Goal: Information Seeking & Learning: Understand process/instructions

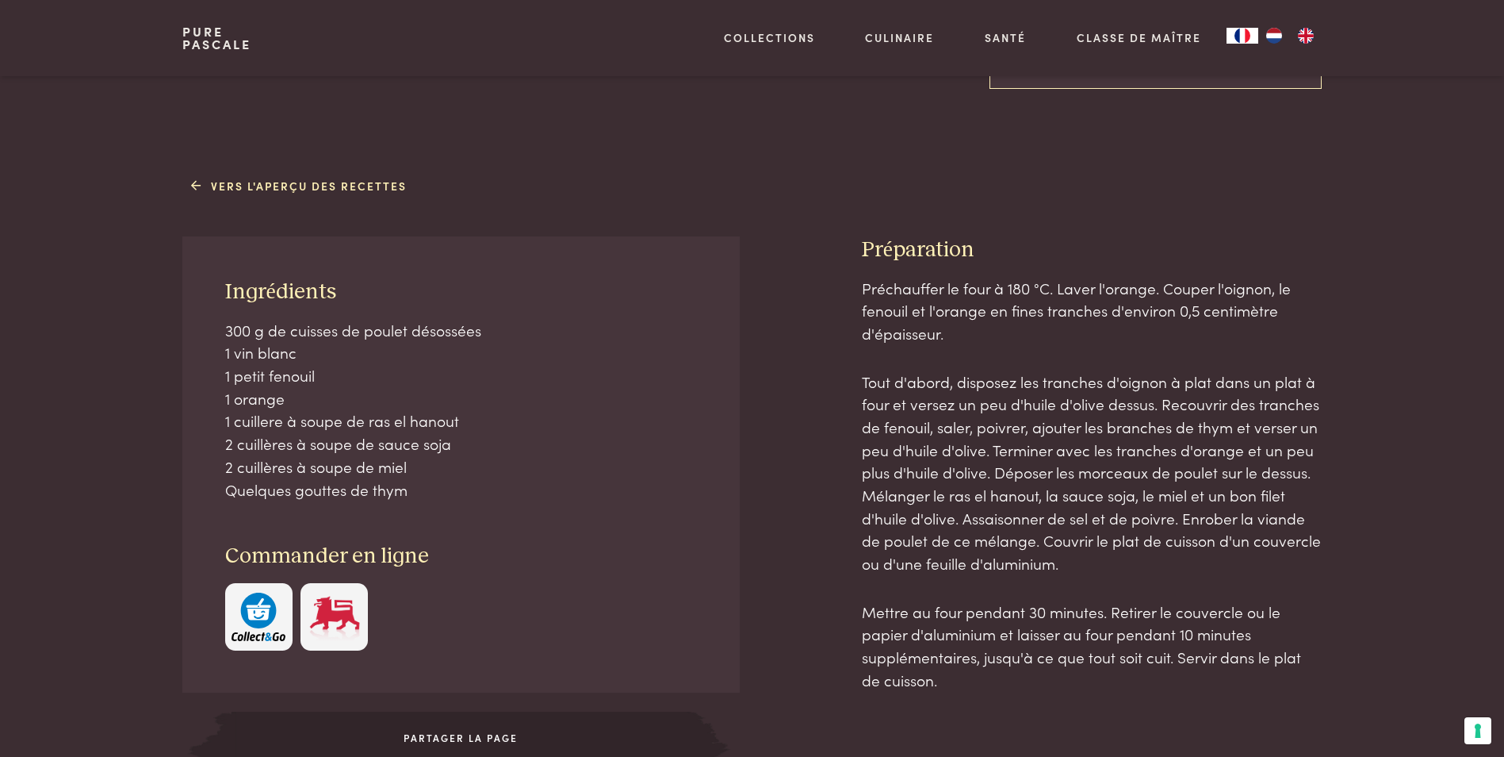
scroll to position [574, 0]
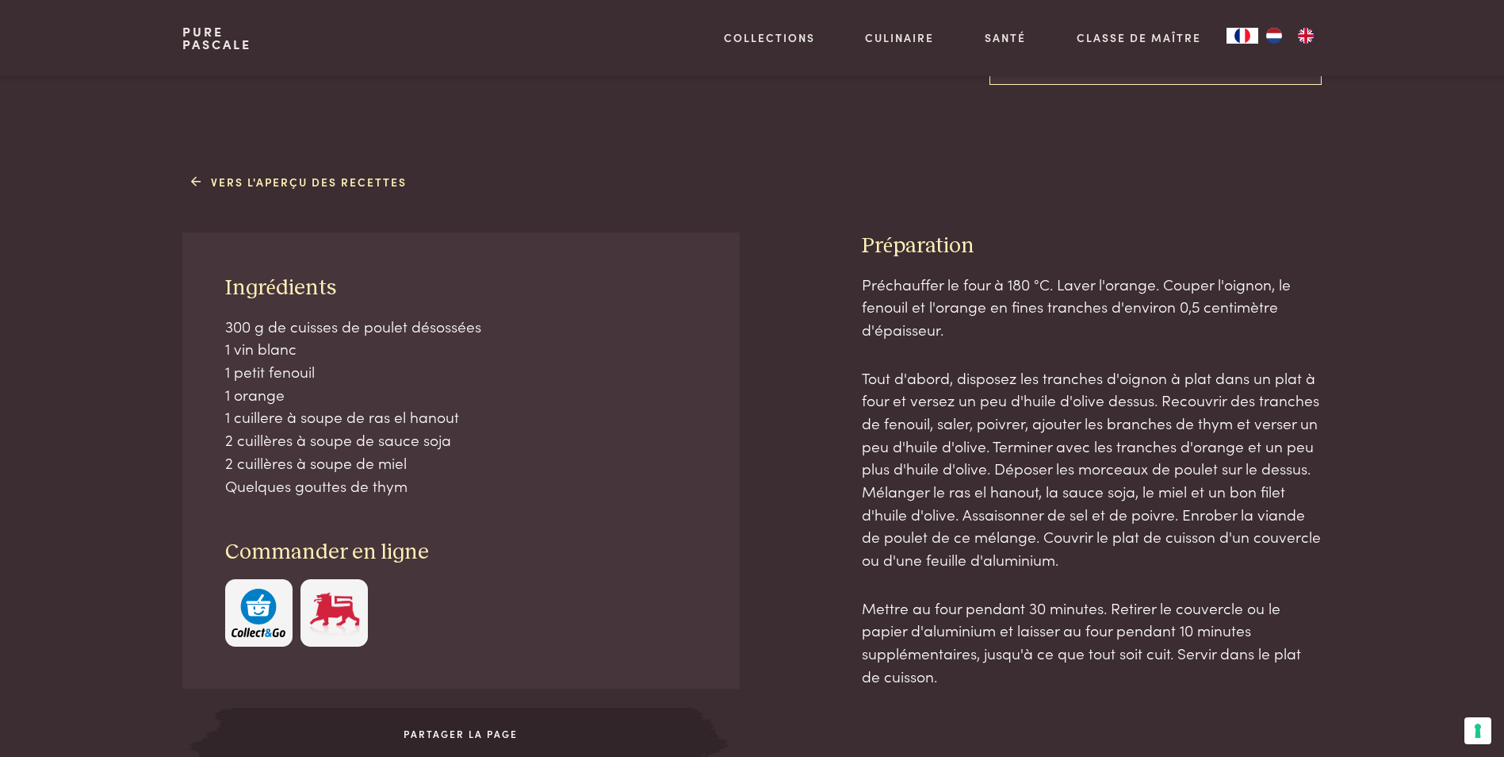
drag, startPoint x: 228, startPoint y: 320, endPoint x: 455, endPoint y: 479, distance: 276.7
click at [455, 479] on p "300 g de cuisses de poulet désossées 1 vin blanc 1 petit fenouil 1 orange 1 cui…" at bounding box center [461, 406] width 473 height 182
drag, startPoint x: 429, startPoint y: 488, endPoint x: 220, endPoint y: 319, distance: 268.9
click at [220, 319] on div "Ingrédients 300 g de cuisses de poulet désossées 1 vin blanc 1 petit fenouil 1 …" at bounding box center [460, 460] width 557 height 456
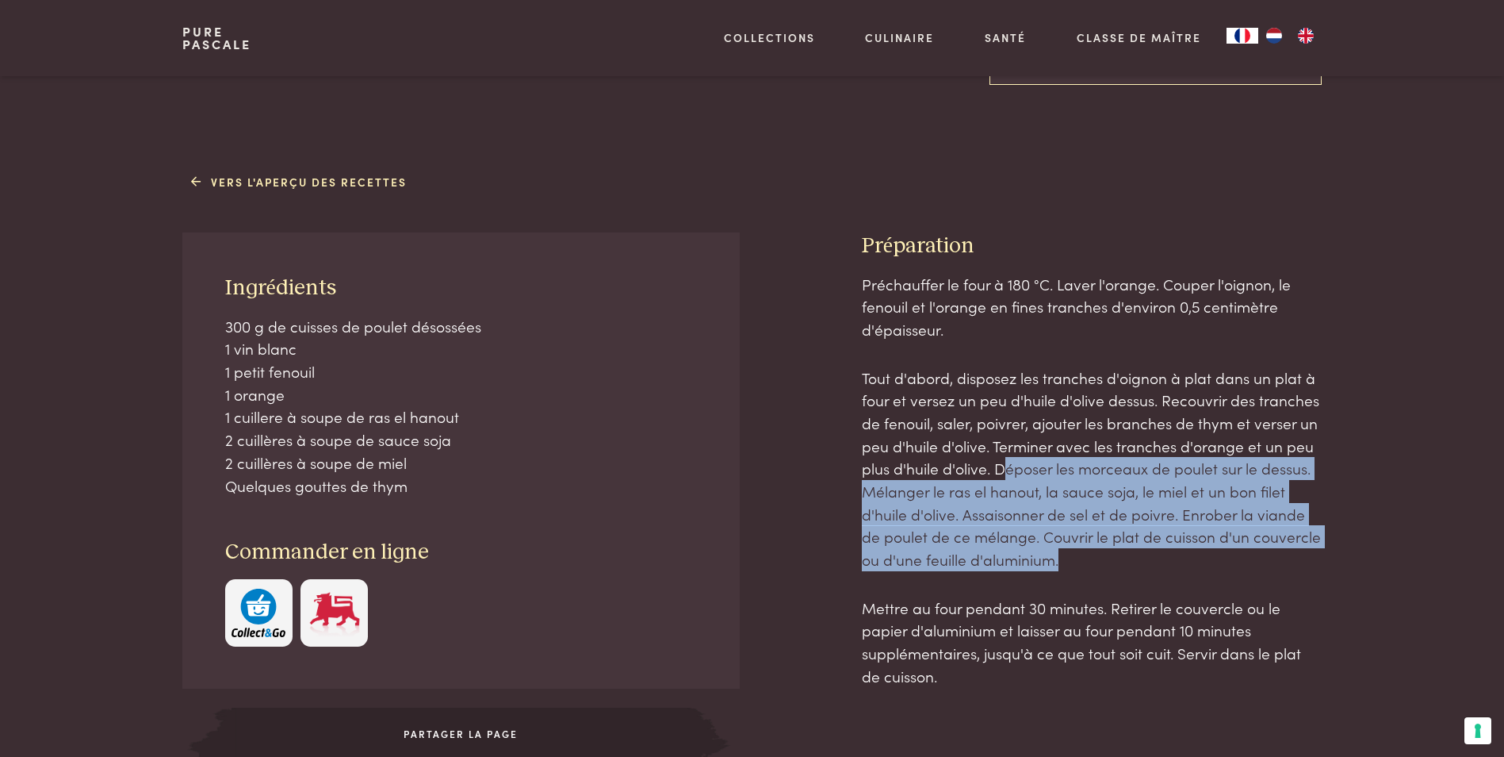
drag, startPoint x: 1001, startPoint y: 467, endPoint x: 1075, endPoint y: 554, distance: 114.2
click at [1075, 554] on p "Tout d'abord, disposez les tranches d'oignon à plat dans un plat à four et vers…" at bounding box center [1092, 468] width 460 height 205
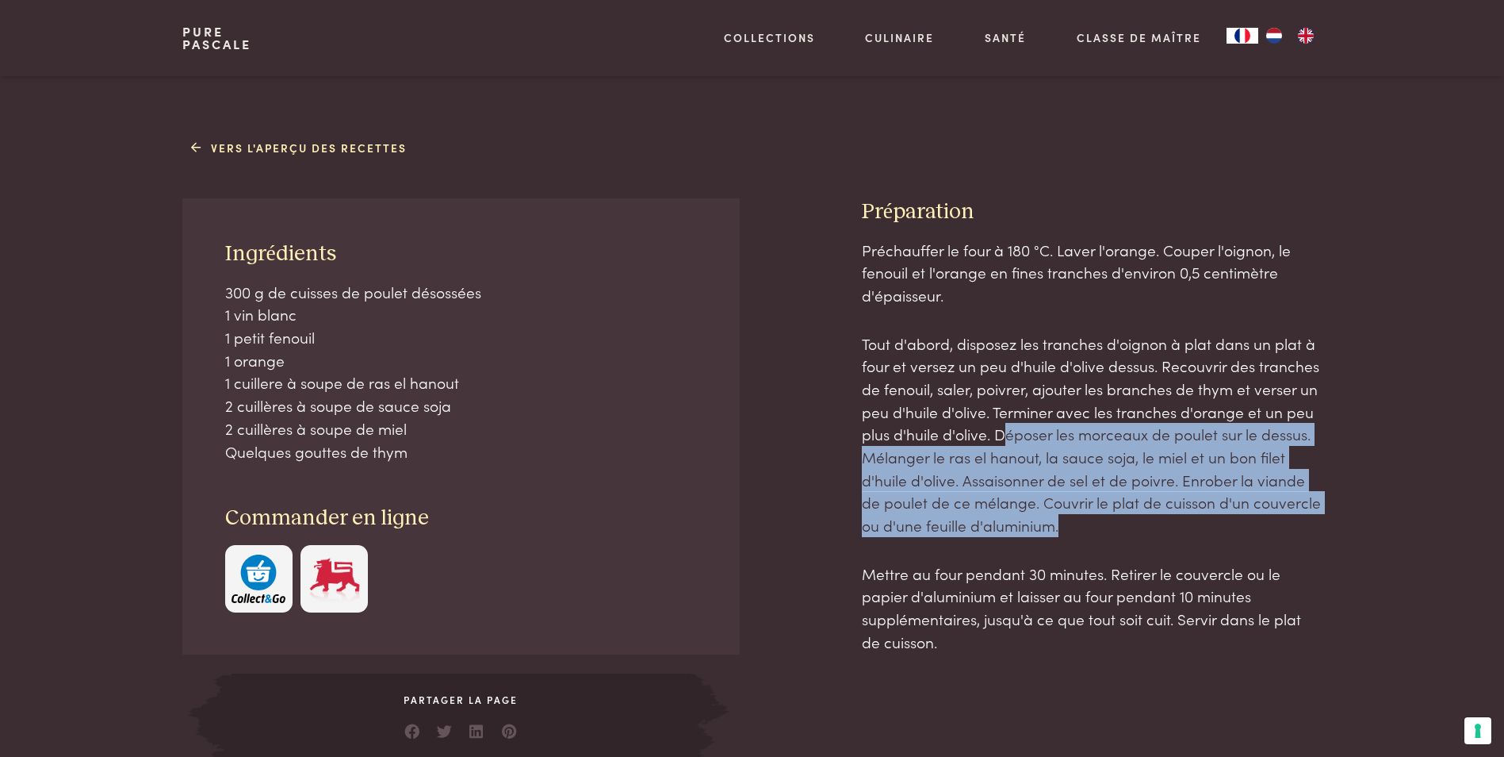
scroll to position [653, 0]
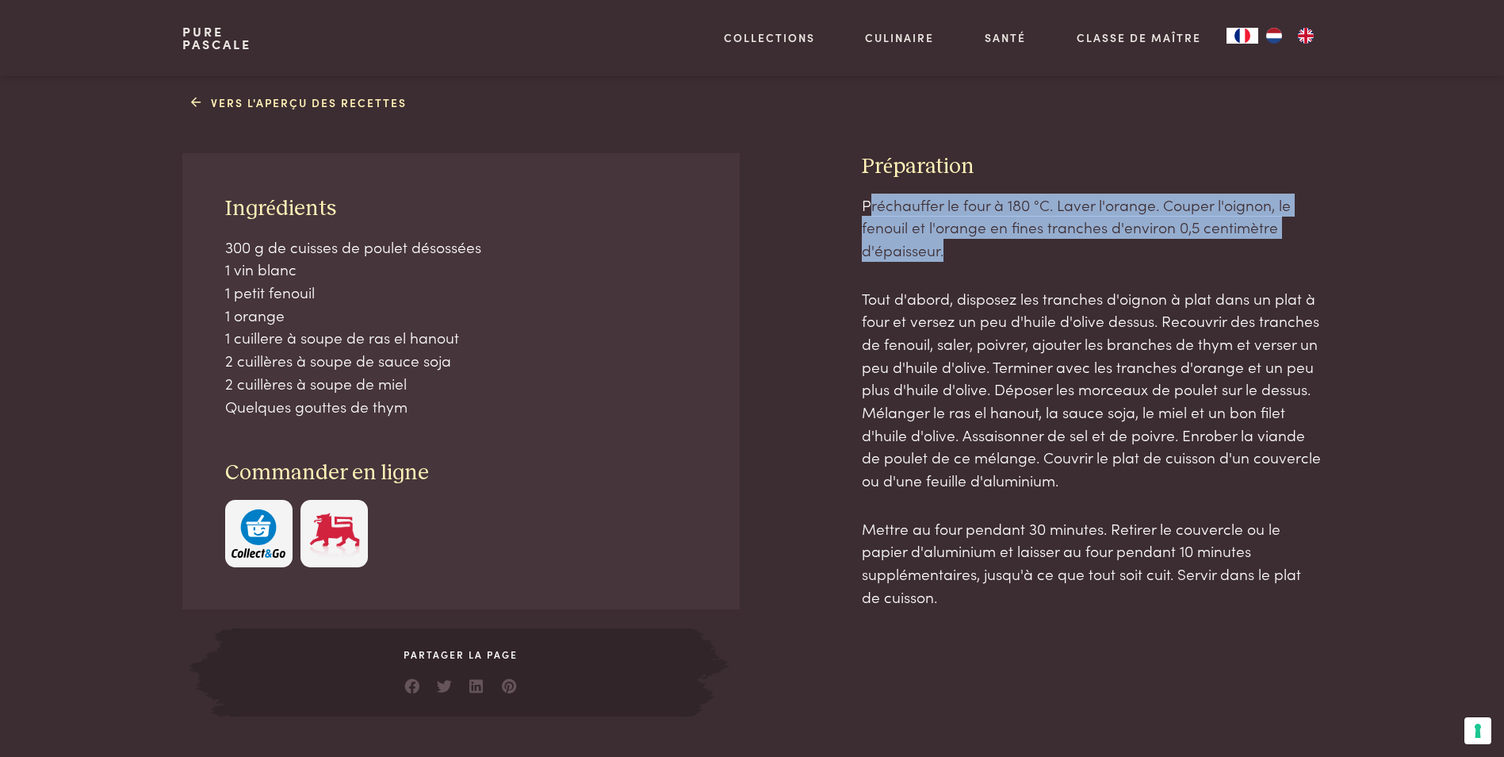
drag, startPoint x: 871, startPoint y: 202, endPoint x: 970, endPoint y: 247, distance: 107.9
click at [970, 247] on p "Préchauffer le four à 180 °C. Laver l'orange. Couper l'oignon, le fenouil et l'…" at bounding box center [1092, 227] width 460 height 68
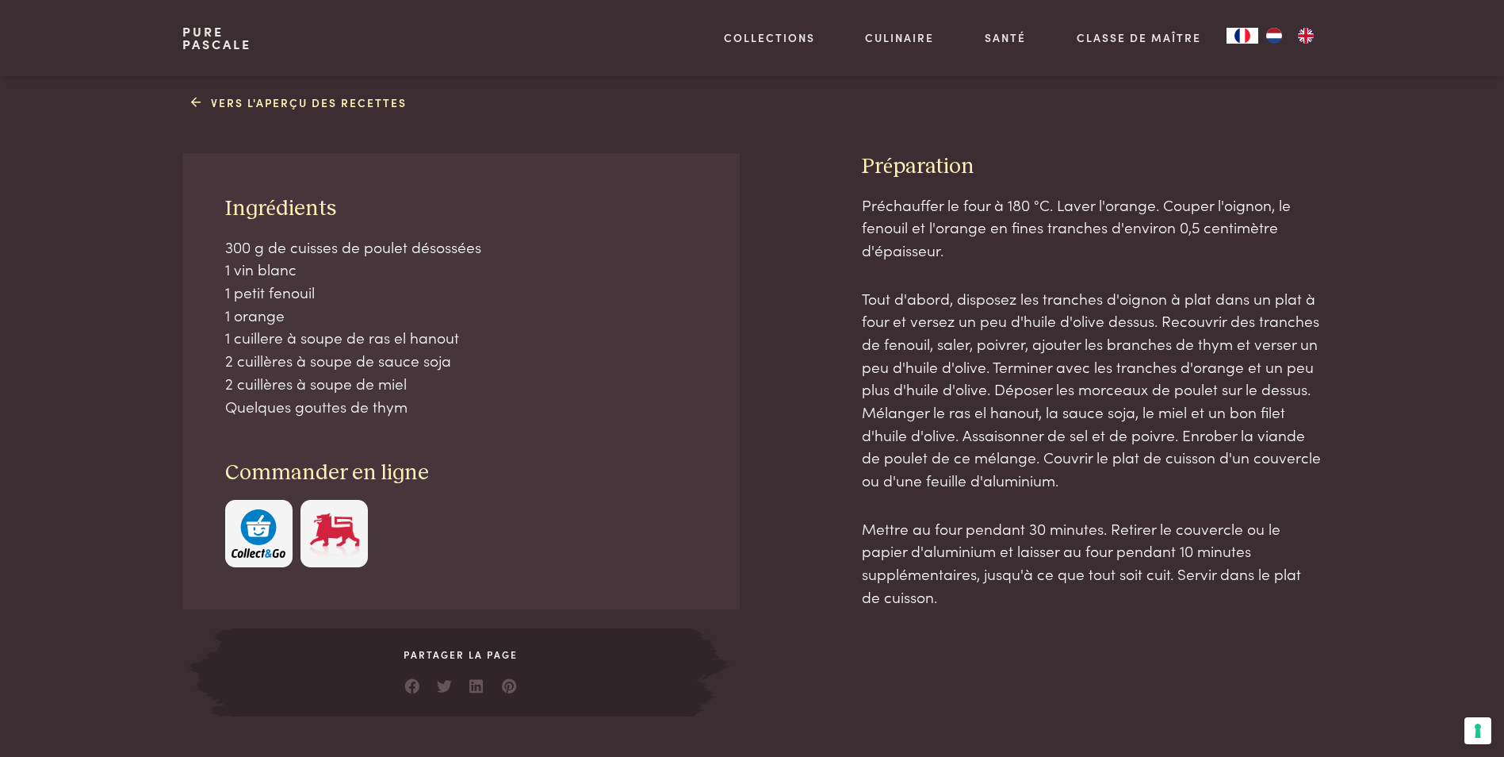
drag, startPoint x: 970, startPoint y: 247, endPoint x: 859, endPoint y: 297, distance: 121.7
click at [859, 297] on div "Ingrédients 300 g de cuisses de poulet désossées 1 vin blanc 1 petit fenouil 1 …" at bounding box center [751, 434] width 1139 height 562
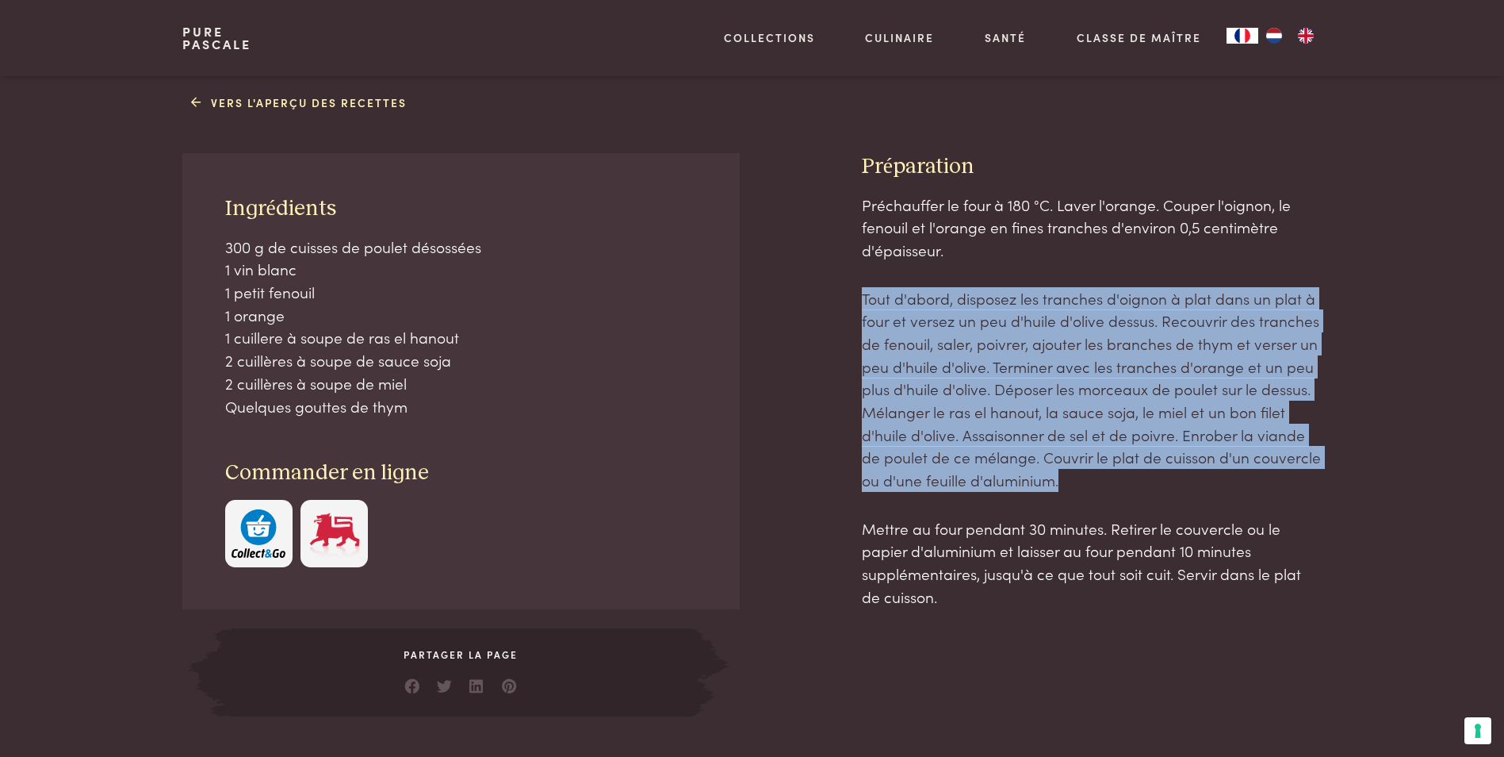
drag, startPoint x: 891, startPoint y: 297, endPoint x: 1112, endPoint y: 477, distance: 284.1
click at [1112, 477] on div "Ingrédients 300 g de cuisses de poulet désossées 1 vin blanc 1 petit fenouil 1 …" at bounding box center [751, 434] width 1139 height 562
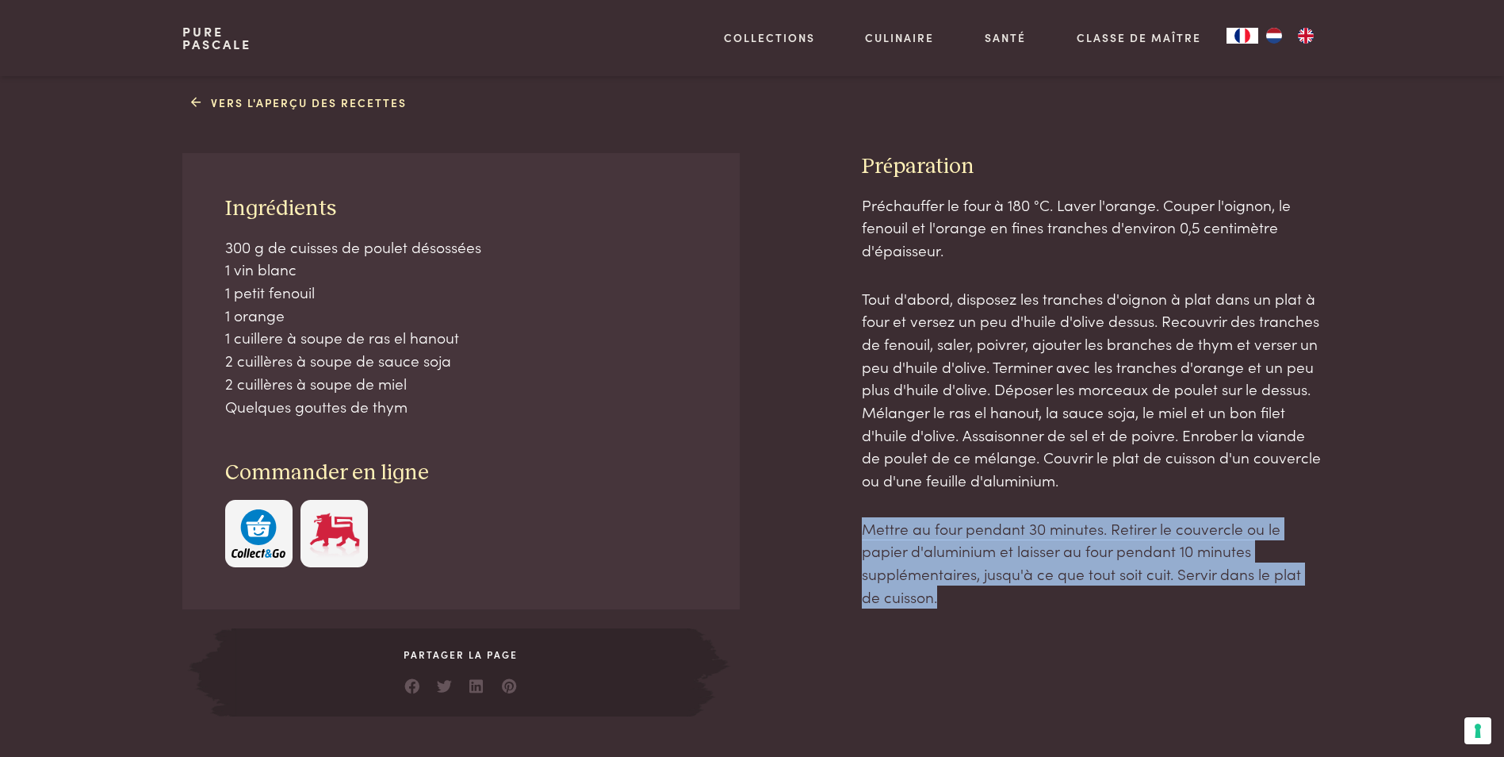
drag, startPoint x: 851, startPoint y: 522, endPoint x: 944, endPoint y: 603, distance: 123.1
click at [944, 603] on div "Ingrédients 300 g de cuisses de poulet désossées 1 vin blanc 1 petit fenouil 1 …" at bounding box center [751, 434] width 1139 height 562
click at [944, 603] on p "Mettre au four pendant 30 minutes. Retirer le couvercle ou le papier d'aluminiu…" at bounding box center [1092, 562] width 460 height 91
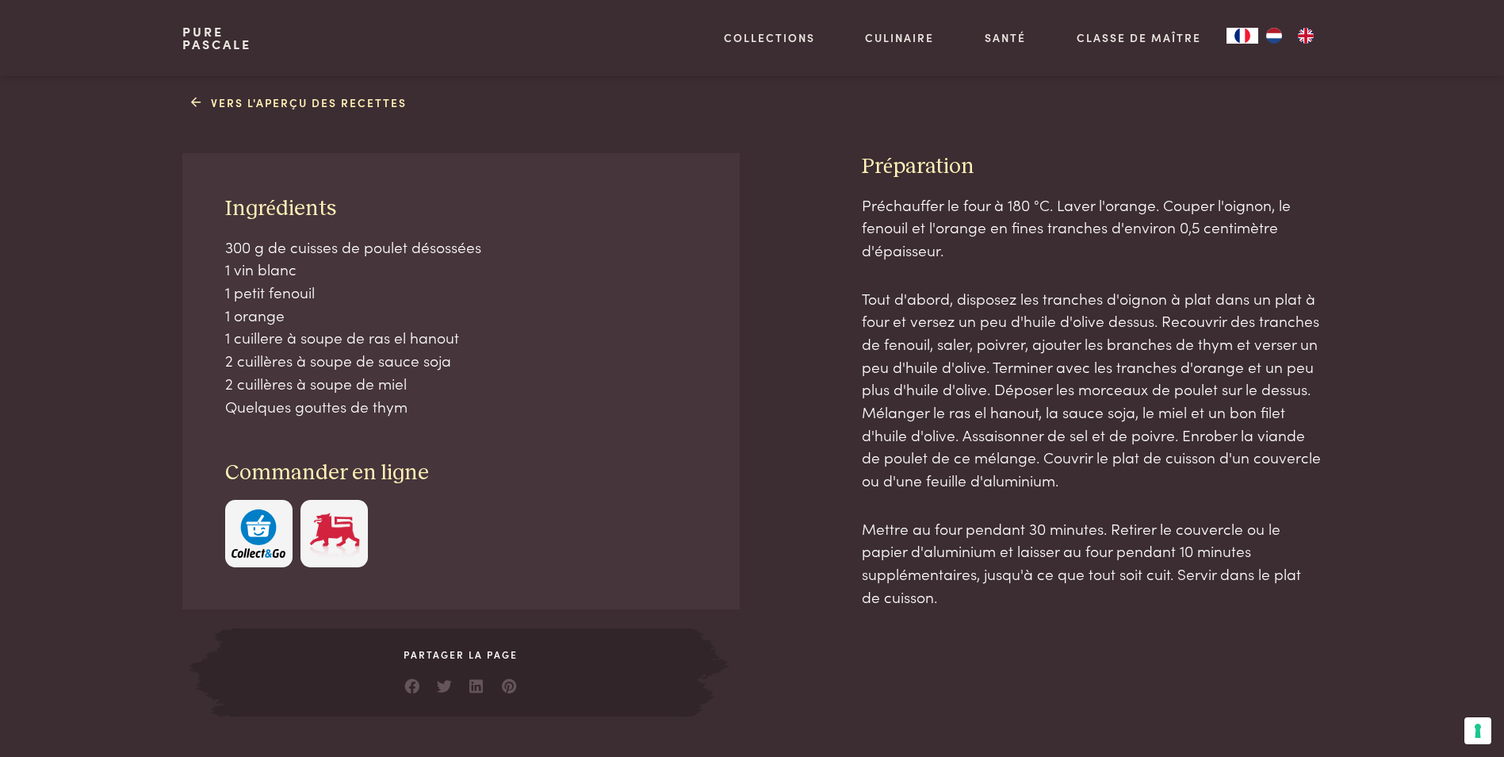
drag, startPoint x: 243, startPoint y: 269, endPoint x: 304, endPoint y: 278, distance: 61.0
click at [304, 278] on div "Ingrédients 300 g de cuisses de poulet désossées 1 vin blanc 1 petit fenouil 1 …" at bounding box center [460, 381] width 557 height 456
click at [304, 278] on p "300 g de cuisses de poulet désossées 1 vin blanc 1 petit fenouil 1 orange 1 cui…" at bounding box center [461, 327] width 473 height 182
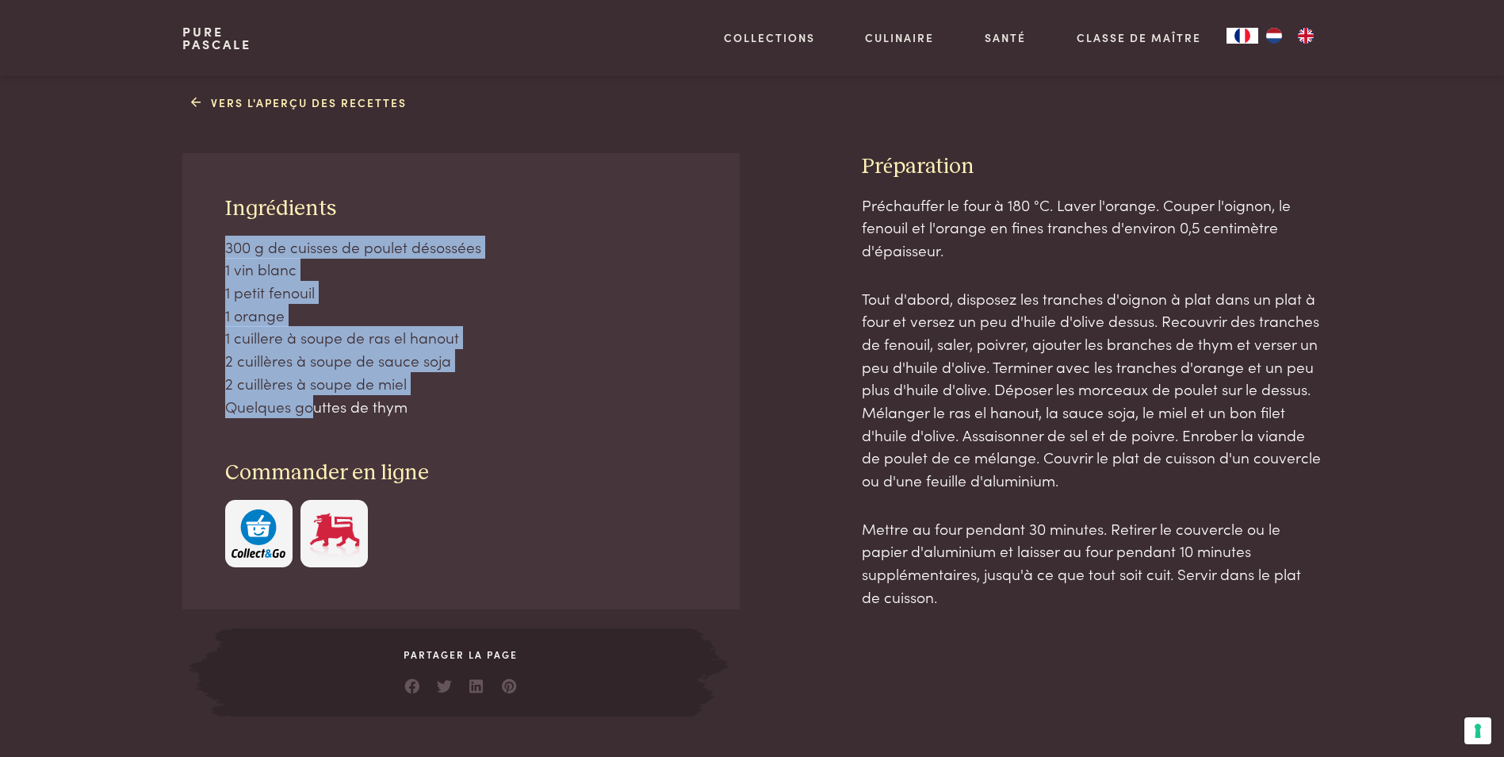
drag, startPoint x: 305, startPoint y: 413, endPoint x: 228, endPoint y: 247, distance: 182.4
click at [228, 247] on p "300 g de cuisses de poulet désossées 1 vin blanc 1 petit fenouil 1 orange 1 cui…" at bounding box center [461, 327] width 473 height 182
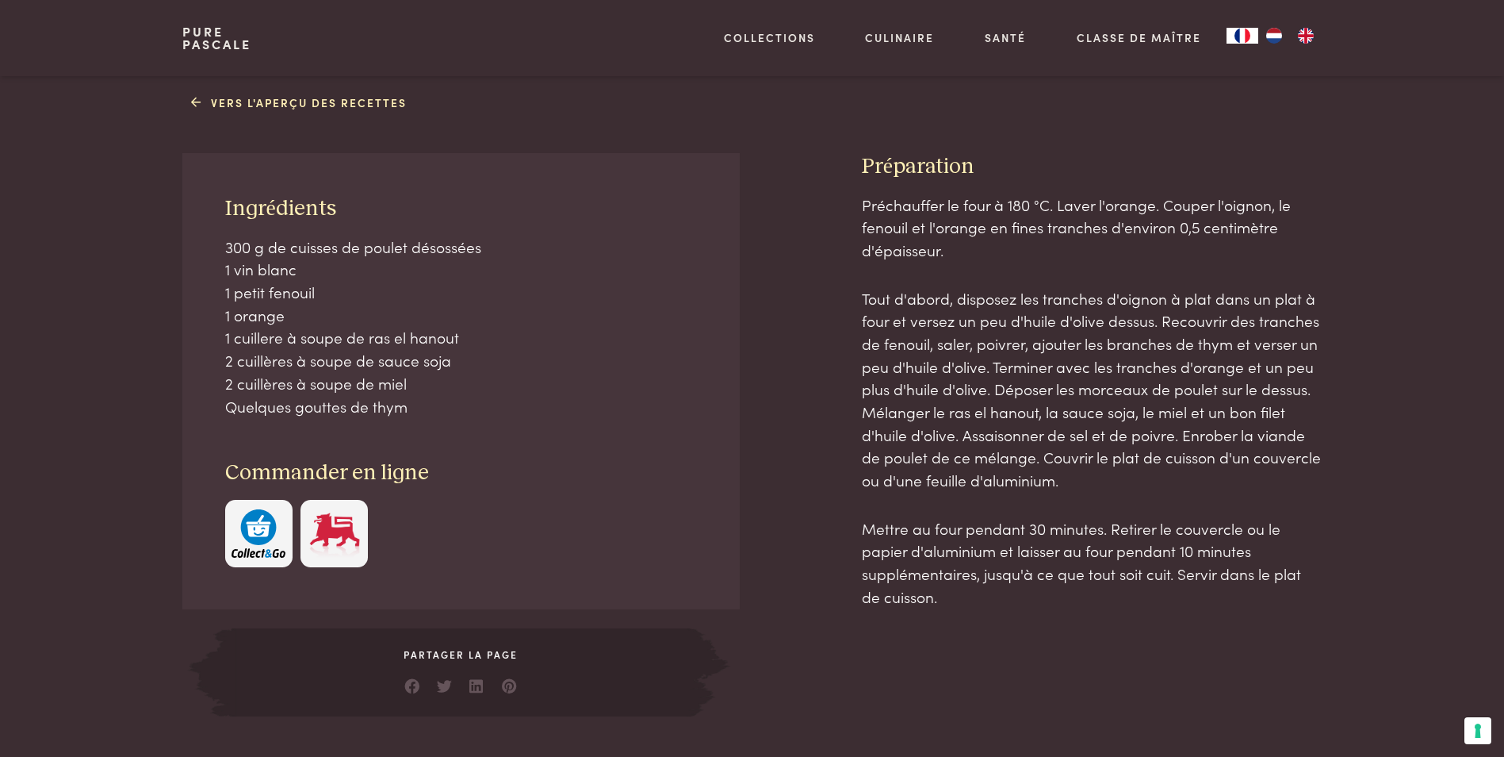
click at [1060, 310] on p "Tout d'abord, disposez les tranches d'oignon à plat dans un plat à four et vers…" at bounding box center [1092, 389] width 460 height 205
click at [985, 376] on p "Tout d'abord, disposez les tranches d'oignon à plat dans un plat à four et vers…" at bounding box center [1092, 389] width 460 height 205
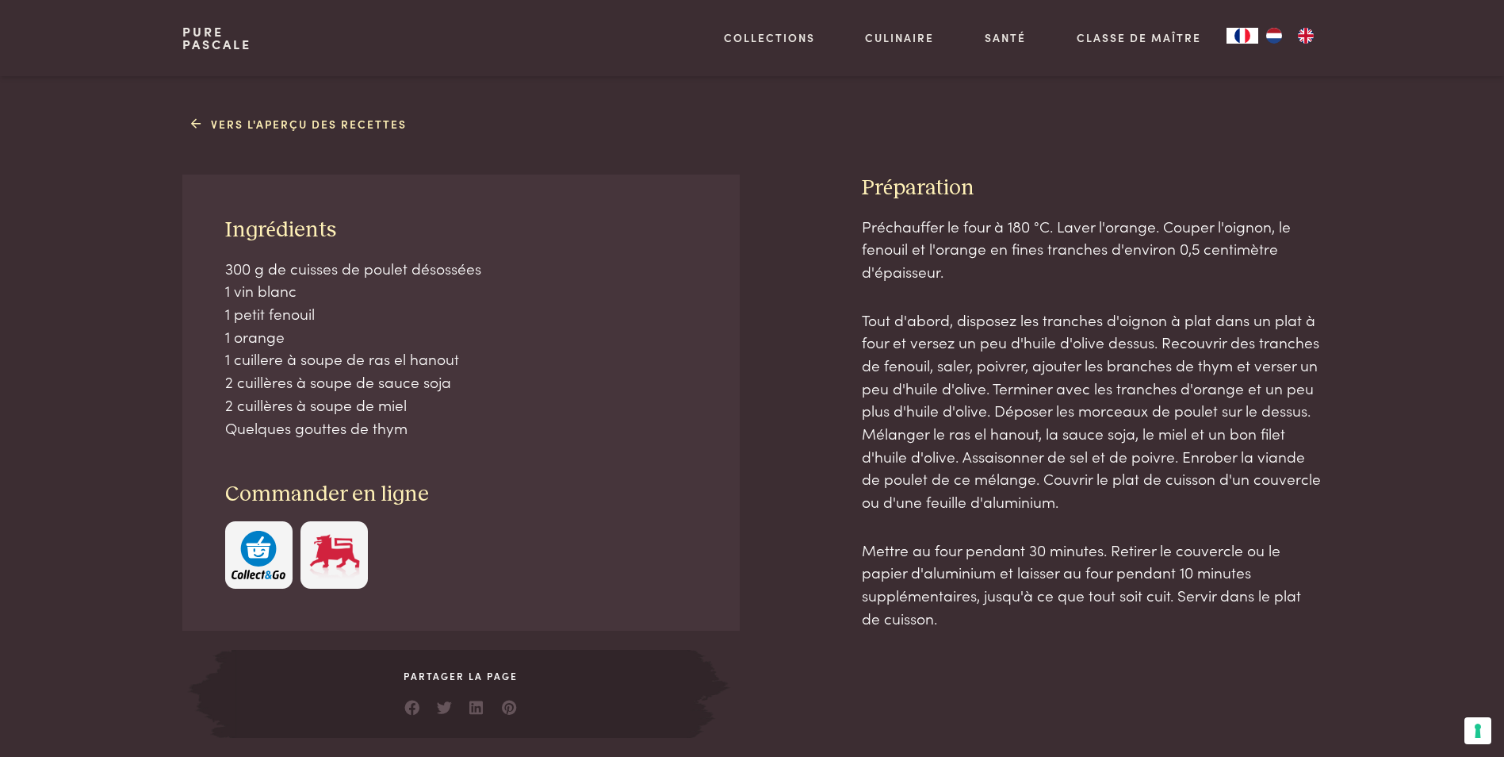
scroll to position [634, 0]
